Goal: Navigation & Orientation: Find specific page/section

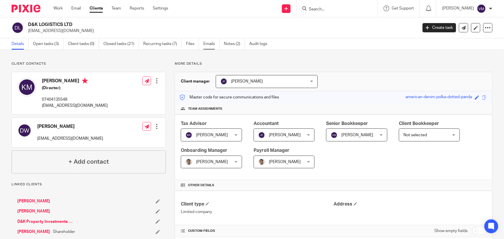
click at [210, 44] on link "Emails" at bounding box center [211, 43] width 16 height 11
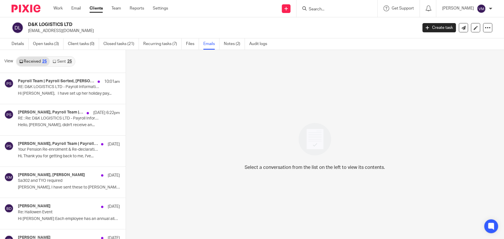
click at [59, 61] on link "Sent 25" at bounding box center [62, 61] width 25 height 9
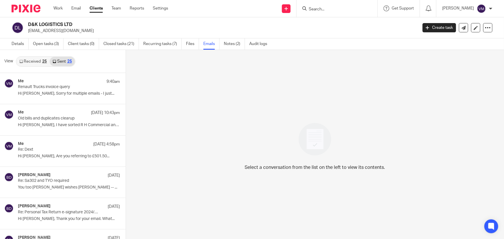
scroll to position [1, 0]
click at [118, 8] on link "Team" at bounding box center [116, 8] width 10 height 6
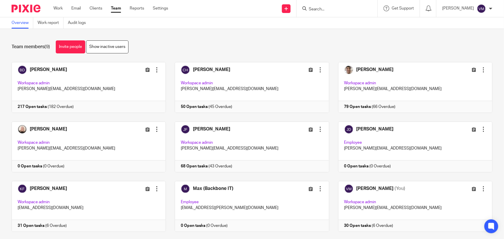
click at [119, 8] on link "Team" at bounding box center [116, 8] width 10 height 6
click at [81, 22] on link "Audit logs" at bounding box center [79, 22] width 22 height 11
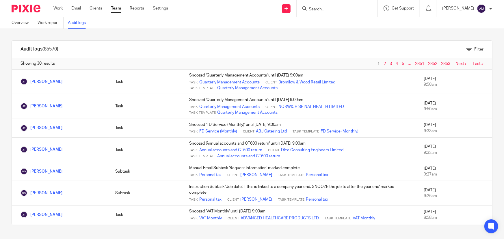
scroll to position [367, 0]
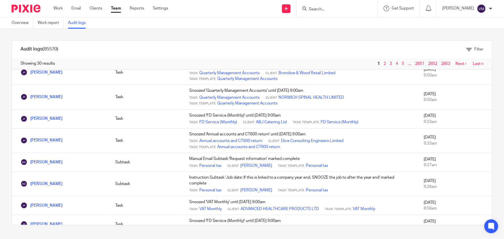
click at [114, 8] on link "Team" at bounding box center [116, 8] width 10 height 6
